Goal: Task Accomplishment & Management: Use online tool/utility

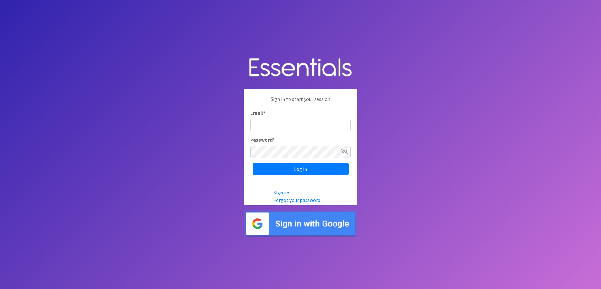
click at [272, 124] on input "Email *" at bounding box center [300, 125] width 101 height 12
type input "[EMAIL_ADDRESS][DOMAIN_NAME]"
click at [253, 163] on input "Log in" at bounding box center [301, 169] width 96 height 12
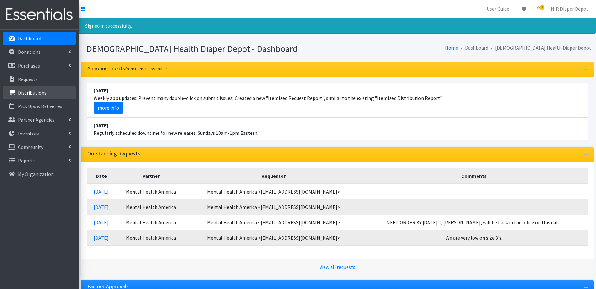
click at [33, 97] on link "Distributions" at bounding box center [40, 92] width 74 height 13
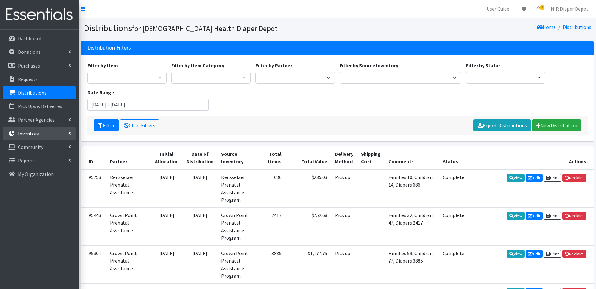
click at [40, 129] on link "Inventory" at bounding box center [40, 133] width 74 height 13
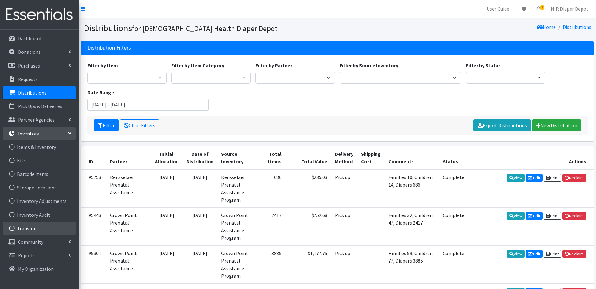
click at [39, 231] on link "Transfers" at bounding box center [40, 228] width 74 height 13
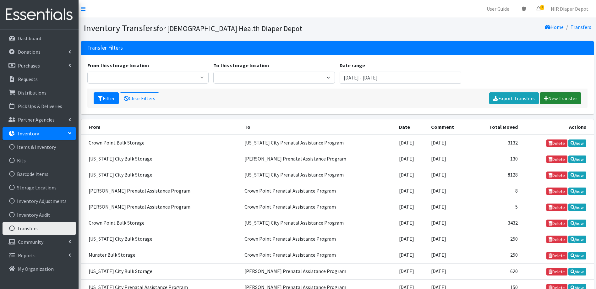
click at [577, 95] on link "New Transfer" at bounding box center [560, 98] width 41 height 12
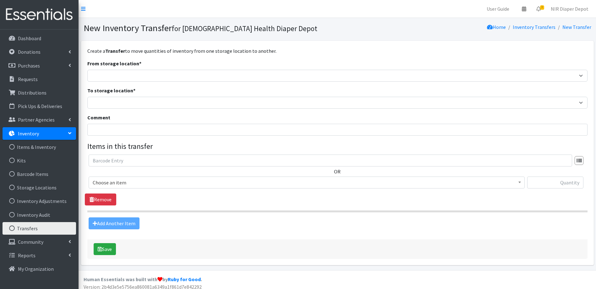
drag, startPoint x: 137, startPoint y: 84, endPoint x: 133, endPoint y: 80, distance: 5.6
click at [136, 84] on form "From storage location * Crown Point Bulk Storage Crown Point Prenatal Assistanc…" at bounding box center [337, 145] width 500 height 170
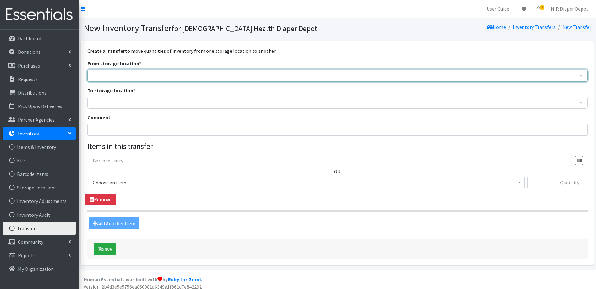
click at [129, 71] on select "Crown Point Bulk Storage Crown Point Prenatal Assistance Program Grant Car Seat…" at bounding box center [337, 76] width 500 height 12
select select "261"
click at [87, 70] on select "Crown Point Bulk Storage Crown Point Prenatal Assistance Program Grant Car Seat…" at bounding box center [337, 76] width 500 height 12
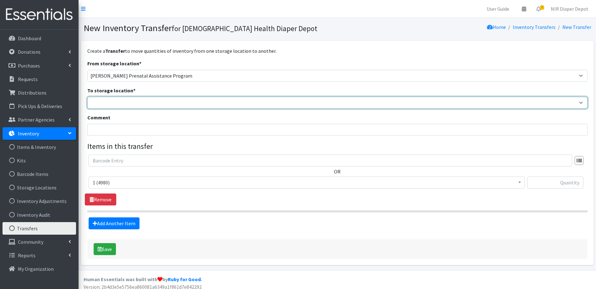
click at [134, 101] on select "Crown Point Bulk Storage Crown Point Prenatal Assistance Program Grant Car Seat…" at bounding box center [337, 103] width 500 height 12
select select "306"
click at [87, 97] on select "Crown Point Bulk Storage Crown Point Prenatal Assistance Program Grant Car Seat…" at bounding box center [337, 103] width 500 height 12
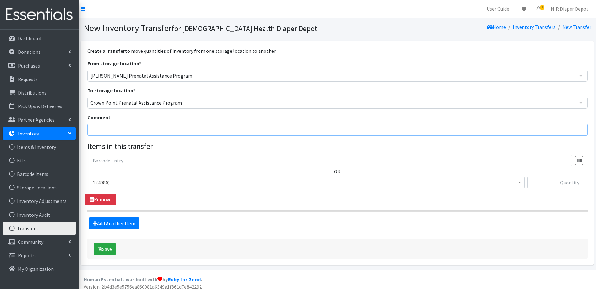
click at [123, 131] on input "Comment" at bounding box center [337, 130] width 500 height 12
type input "[DATE]"
drag, startPoint x: 109, startPoint y: 141, endPoint x: 105, endPoint y: 178, distance: 37.7
click at [105, 178] on form "From storage location * Crown Point Bulk Storage Crown Point Prenatal Assistanc…" at bounding box center [337, 145] width 500 height 170
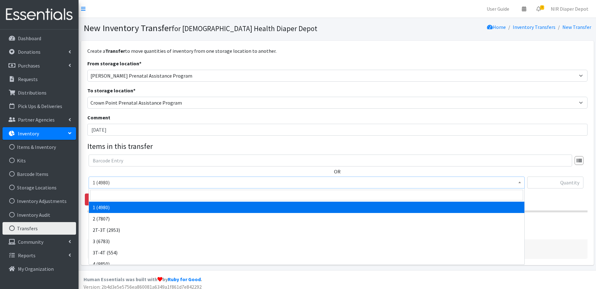
drag, startPoint x: 105, startPoint y: 178, endPoint x: 141, endPoint y: 191, distance: 38.8
click at [140, 185] on span "1 (4980)" at bounding box center [307, 182] width 428 height 9
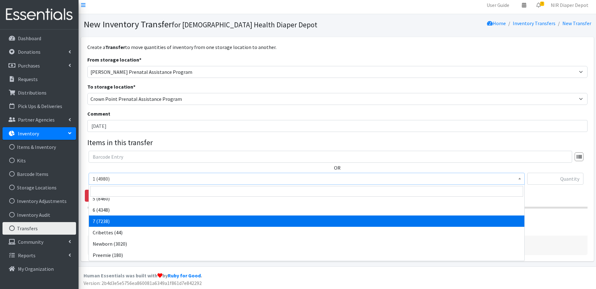
scroll to position [5, 0]
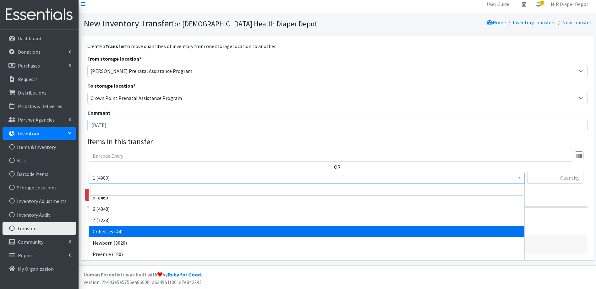
drag, startPoint x: 119, startPoint y: 234, endPoint x: 135, endPoint y: 230, distance: 15.8
select select "14362"
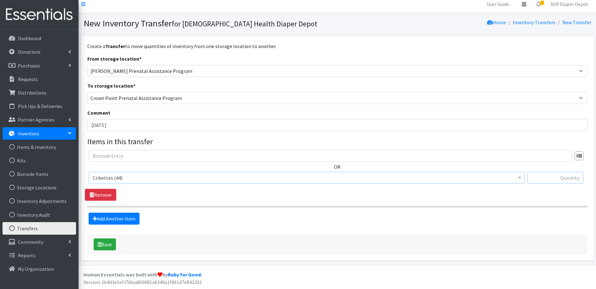
click at [546, 176] on input "text" at bounding box center [555, 178] width 56 height 12
type input "2"
drag, startPoint x: 441, startPoint y: 221, endPoint x: 424, endPoint y: 218, distance: 17.9
click at [440, 221] on div "Add Another Item" at bounding box center [337, 219] width 497 height 12
click at [112, 246] on button "Save" at bounding box center [105, 244] width 22 height 12
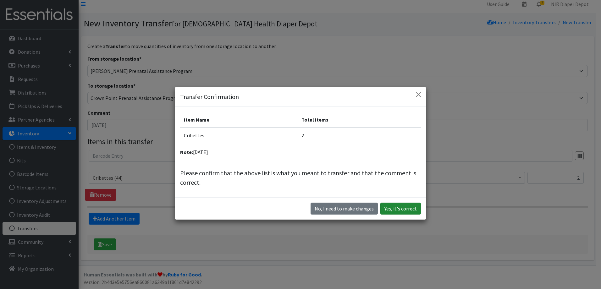
click at [406, 207] on button "Yes, it's correct" at bounding box center [400, 209] width 41 height 12
